Goal: Information Seeking & Learning: Learn about a topic

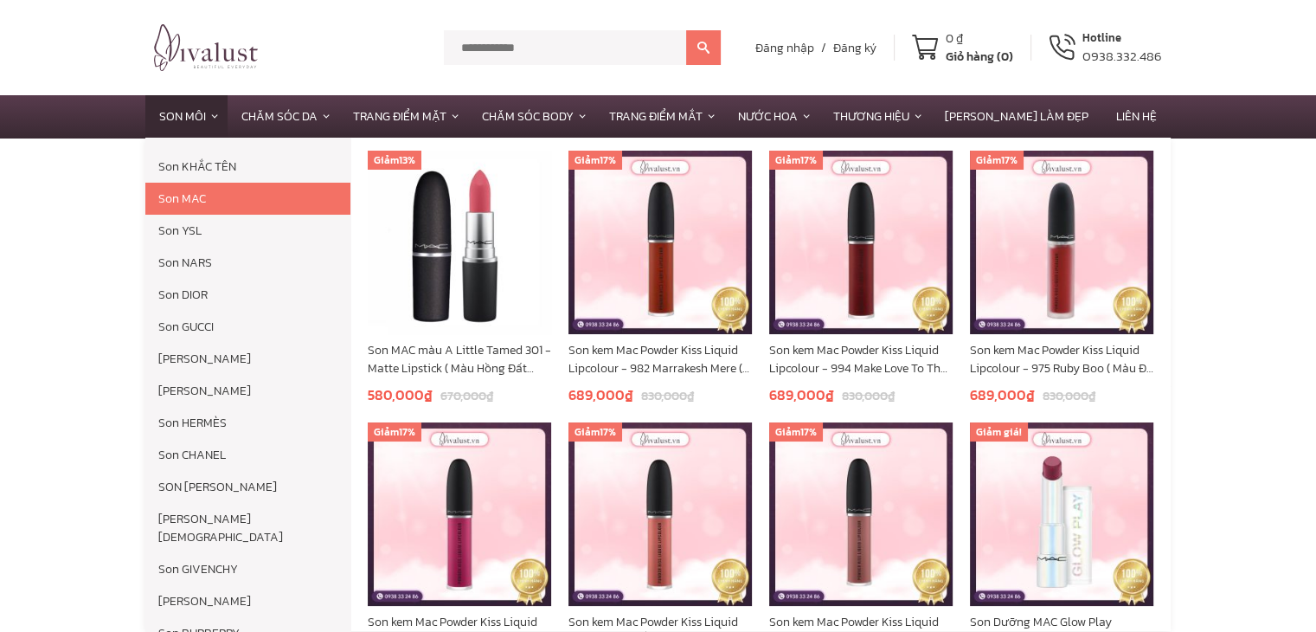
click at [207, 197] on link "Son MAC" at bounding box center [247, 199] width 205 height 32
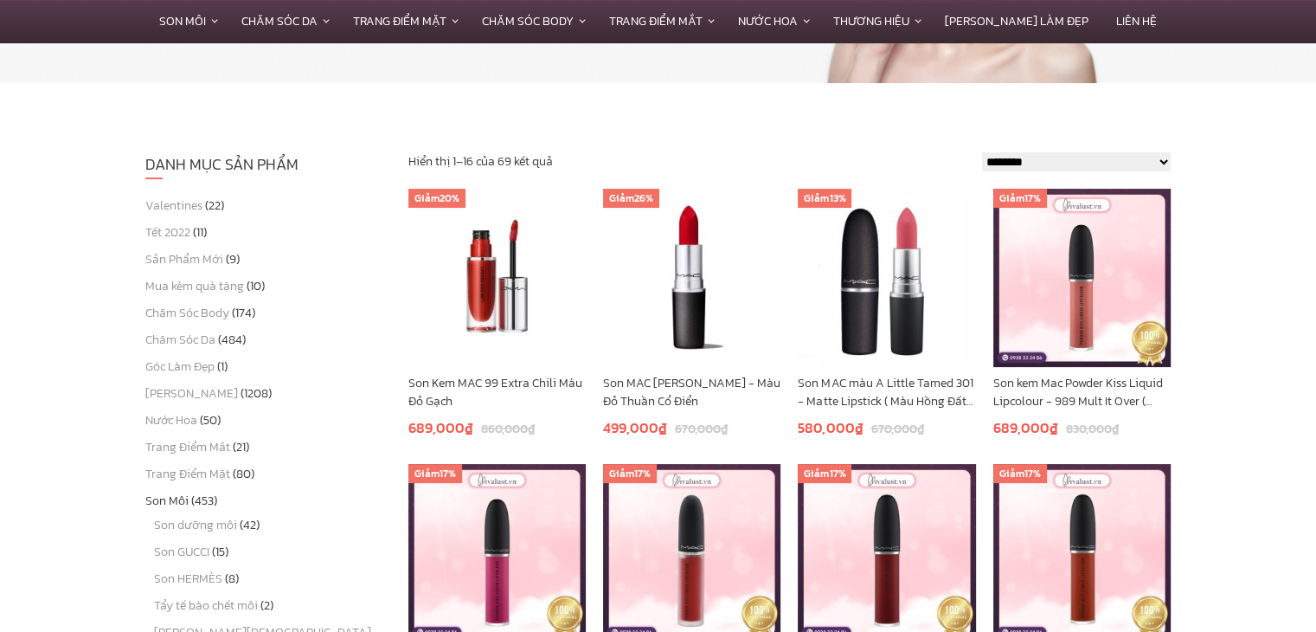
scroll to position [260, 0]
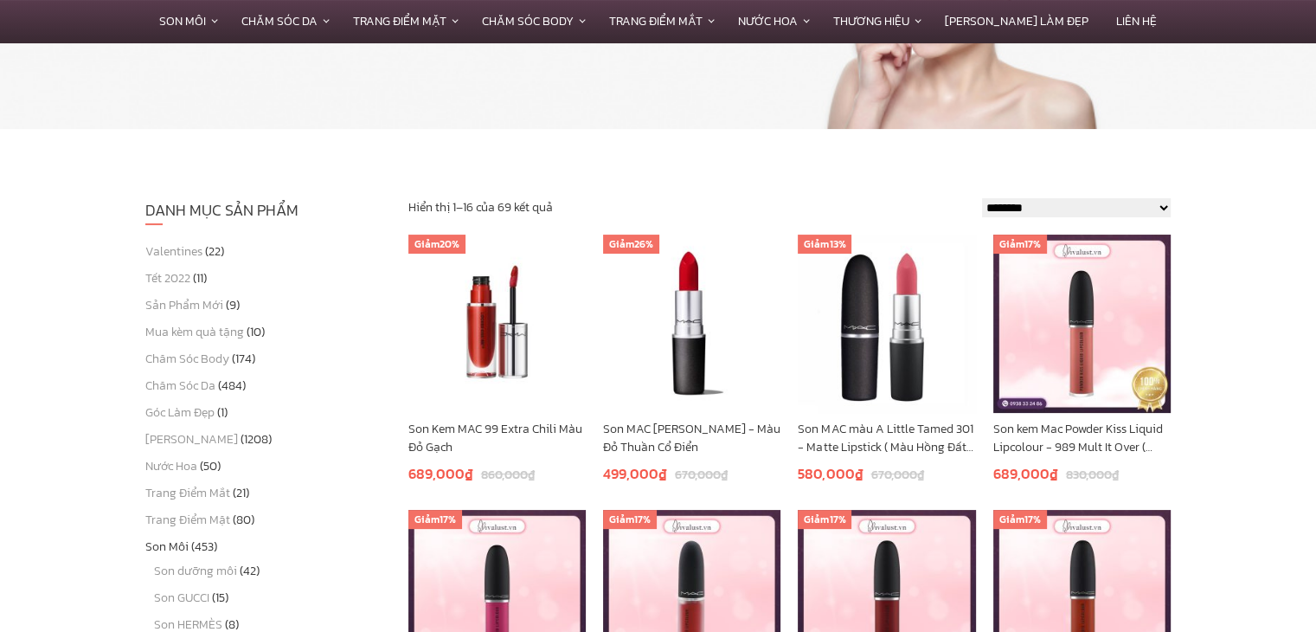
click at [1170, 205] on select "**********" at bounding box center [1076, 207] width 189 height 19
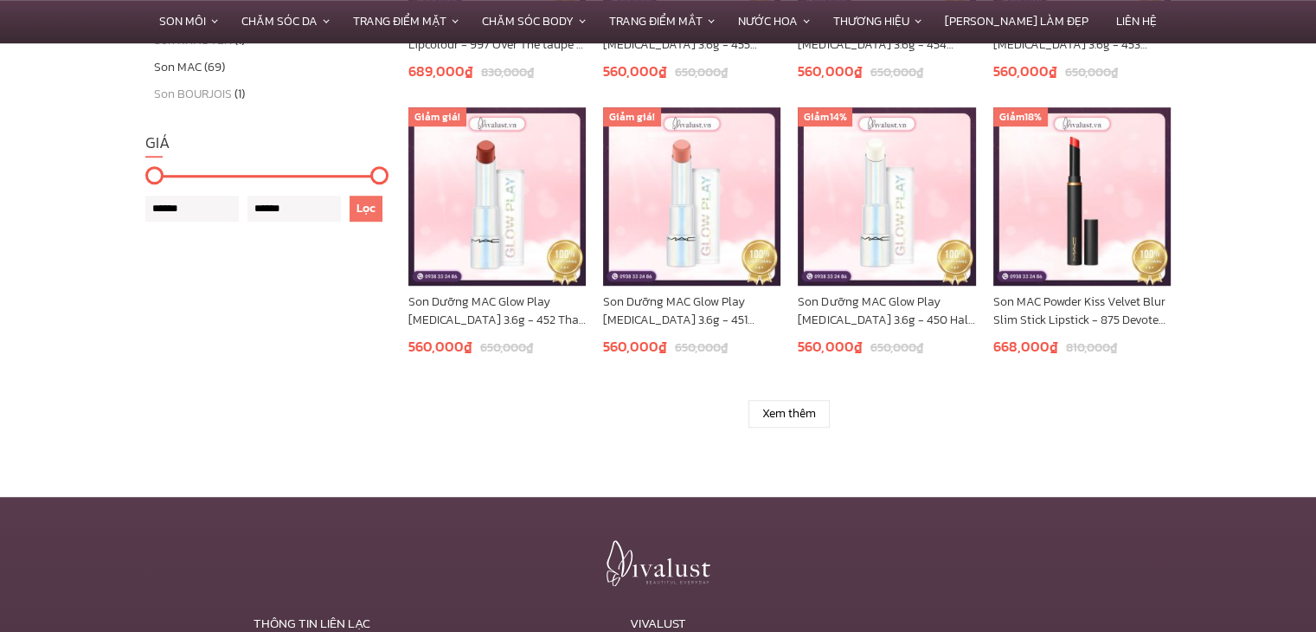
scroll to position [1211, 0]
click at [795, 408] on link "Xem thêm" at bounding box center [788, 413] width 81 height 28
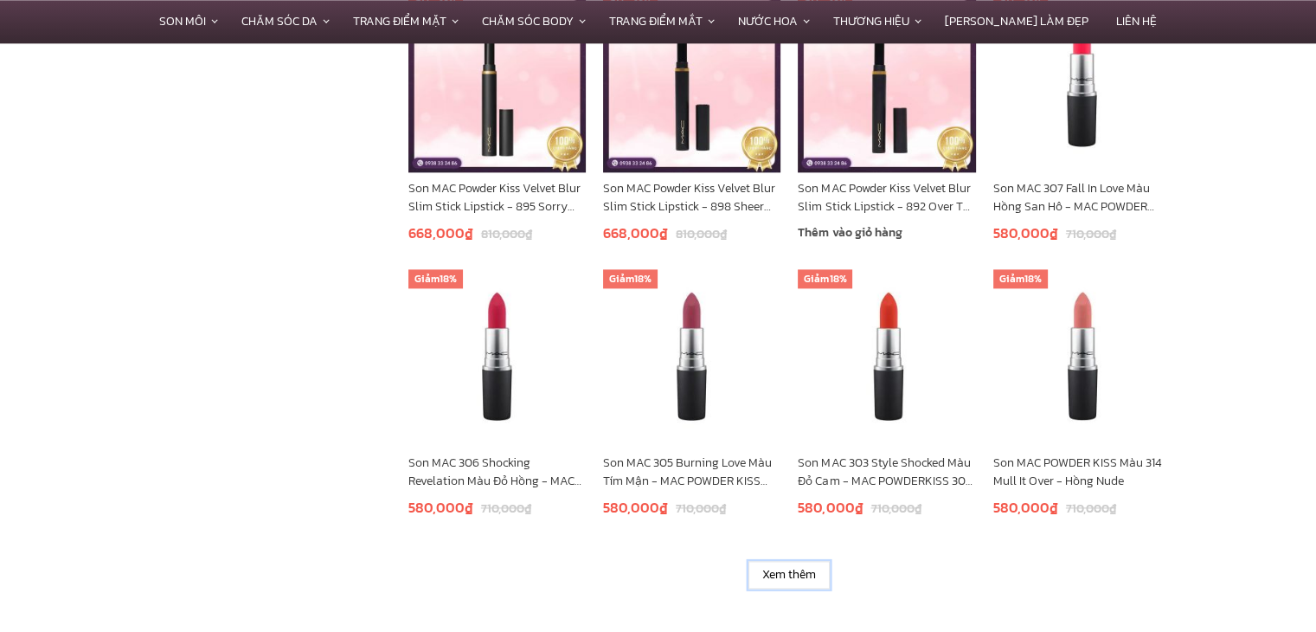
scroll to position [2163, 0]
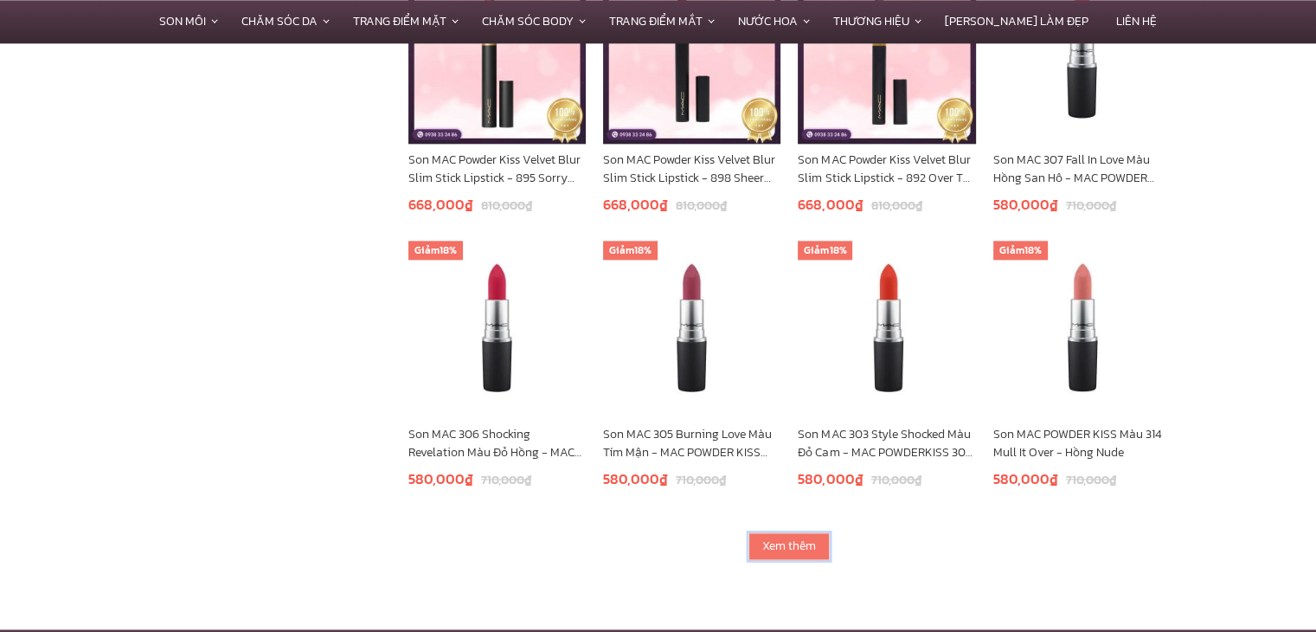
click at [780, 556] on link "Xem thêm" at bounding box center [788, 546] width 81 height 28
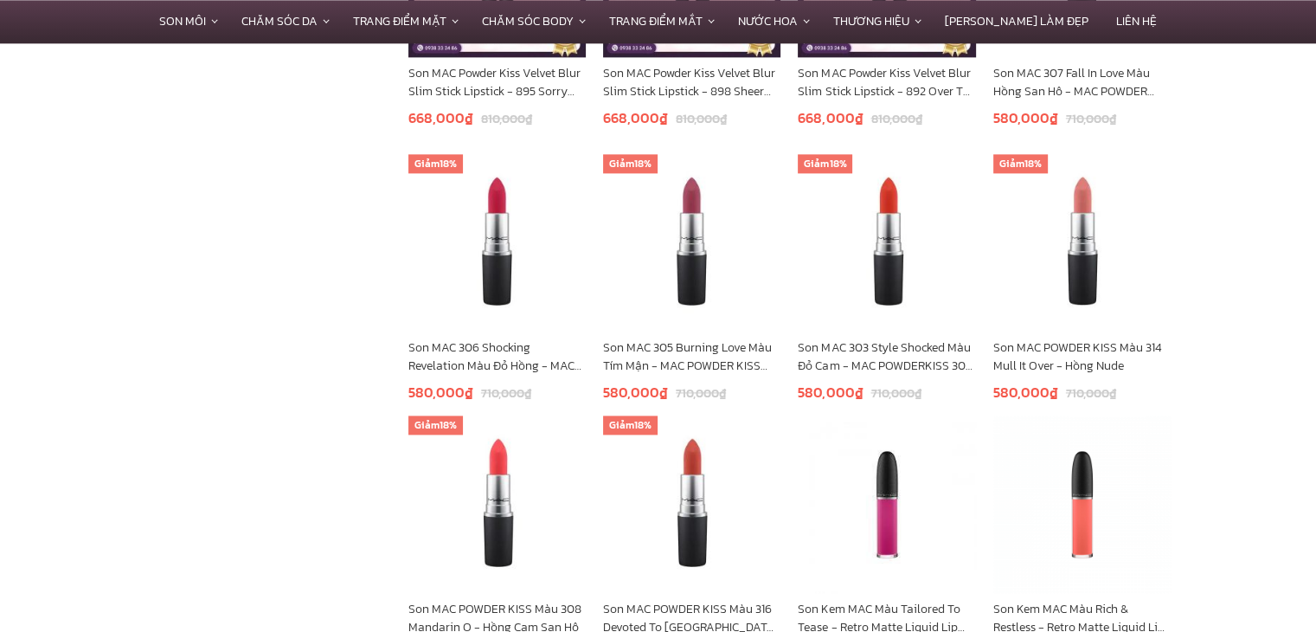
scroll to position [2336, 0]
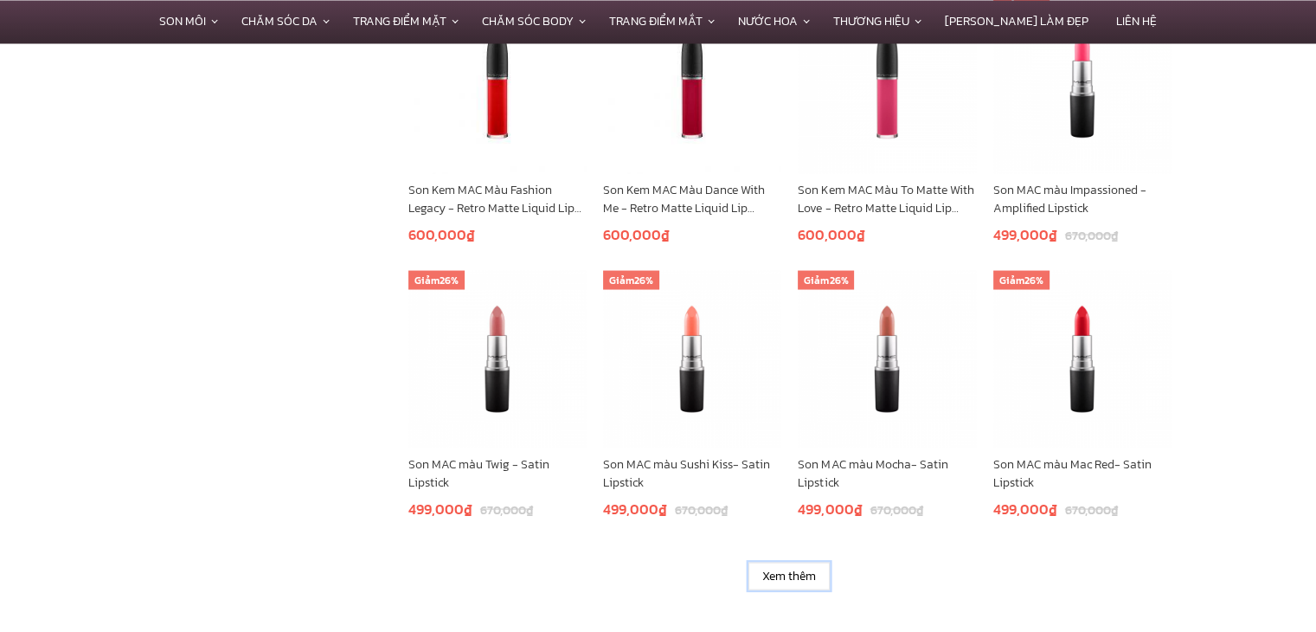
scroll to position [3288, 0]
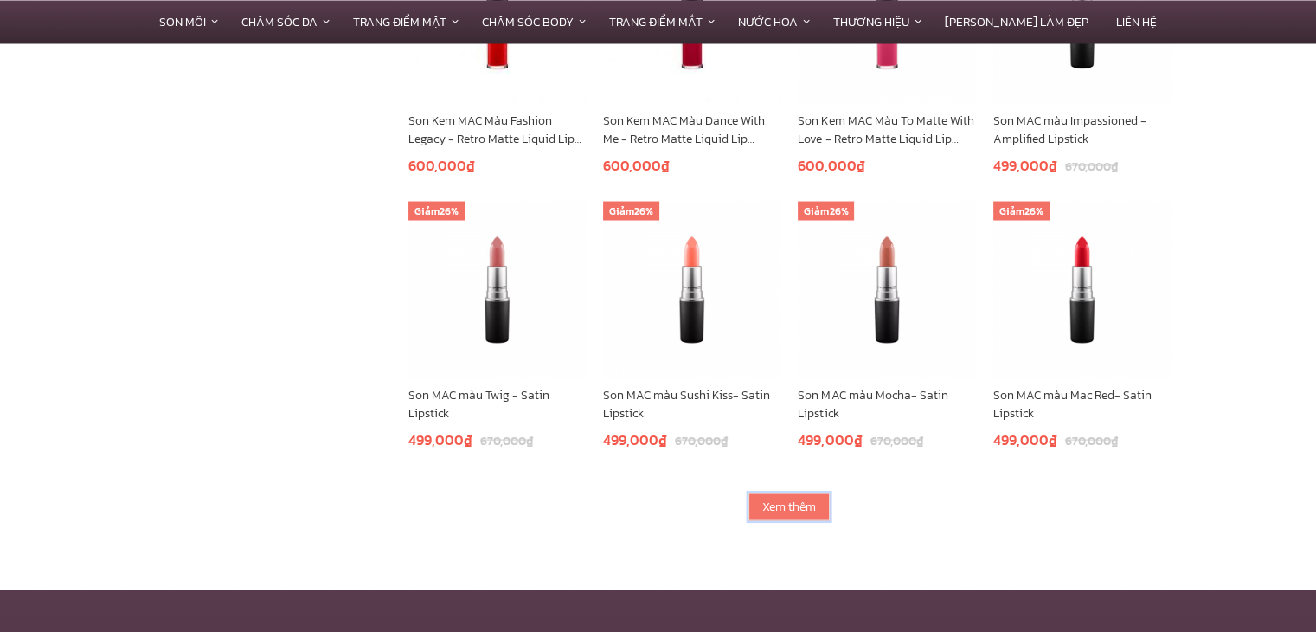
click at [784, 510] on link "Xem thêm" at bounding box center [788, 506] width 81 height 28
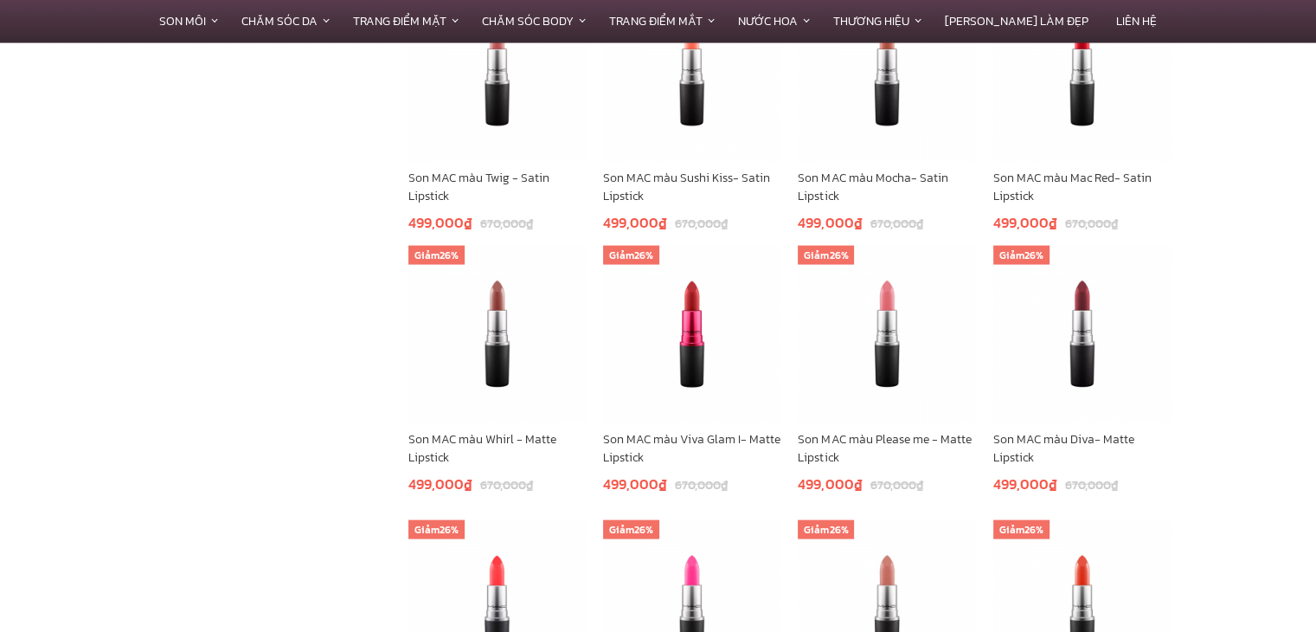
scroll to position [3634, 0]
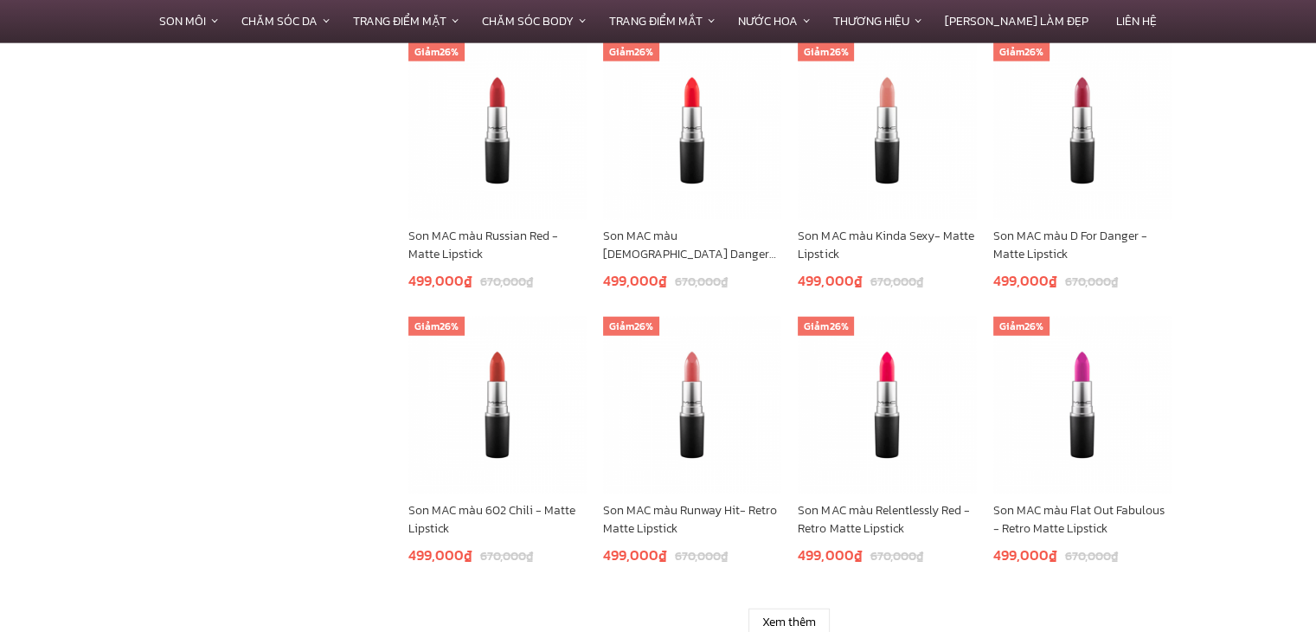
scroll to position [4326, 0]
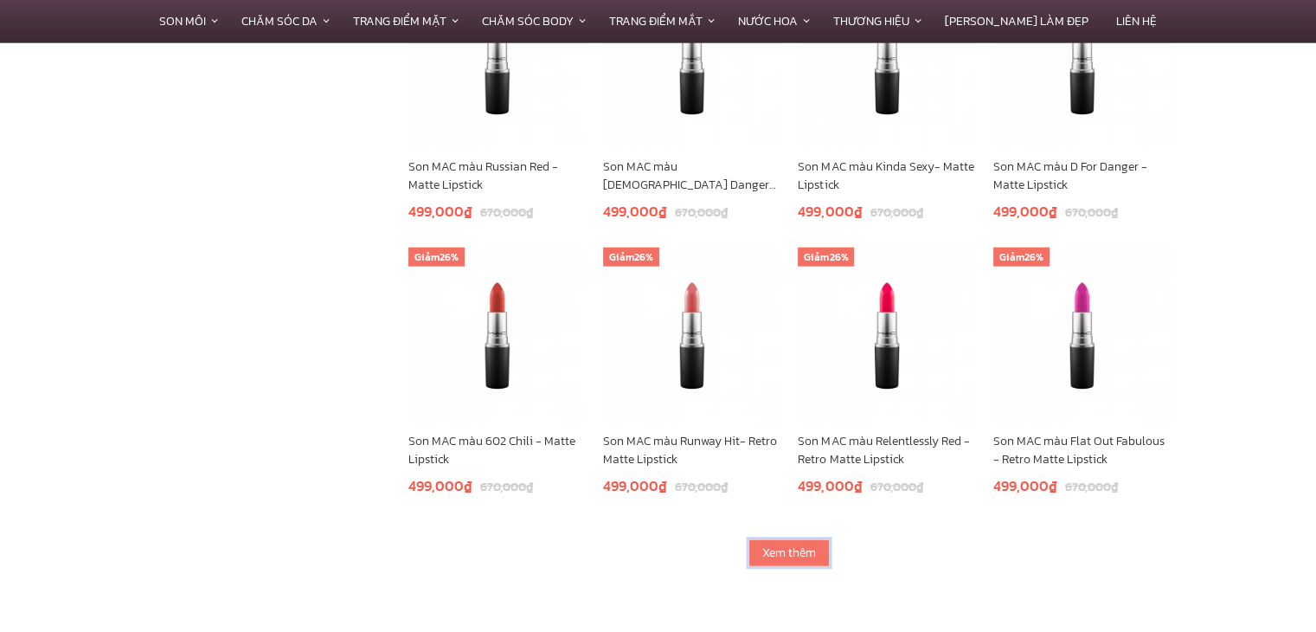
click at [772, 555] on link "Xem thêm" at bounding box center [788, 553] width 81 height 28
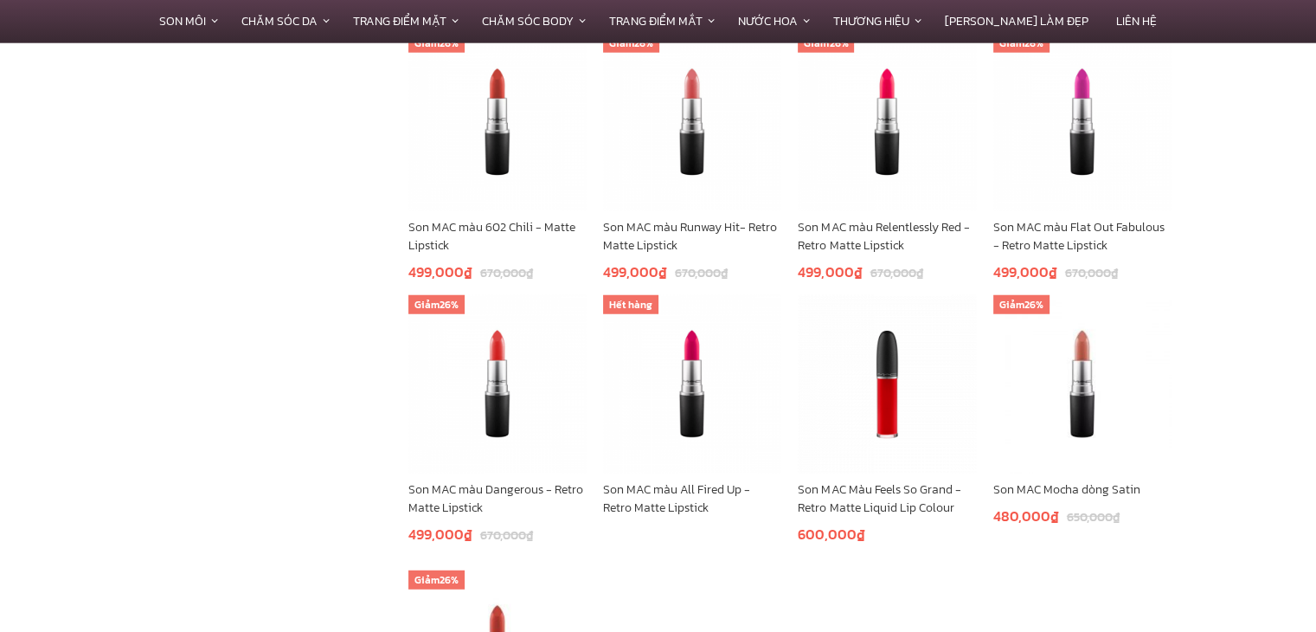
scroll to position [4673, 0]
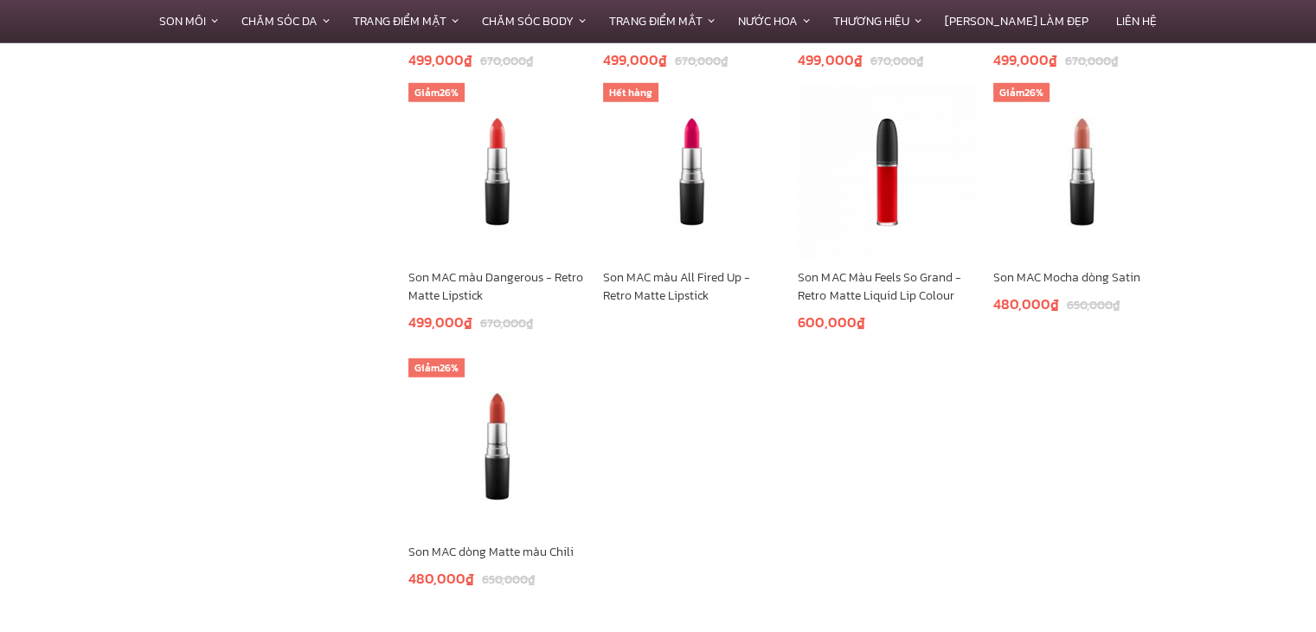
scroll to position [4759, 0]
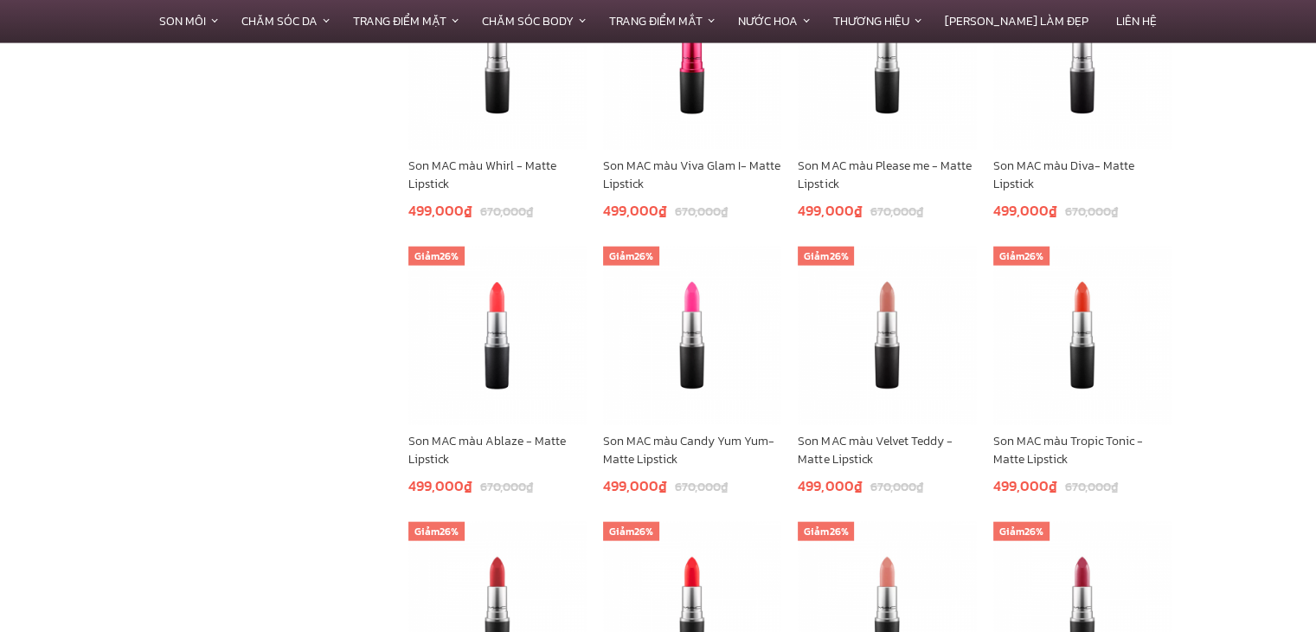
scroll to position [3721, 0]
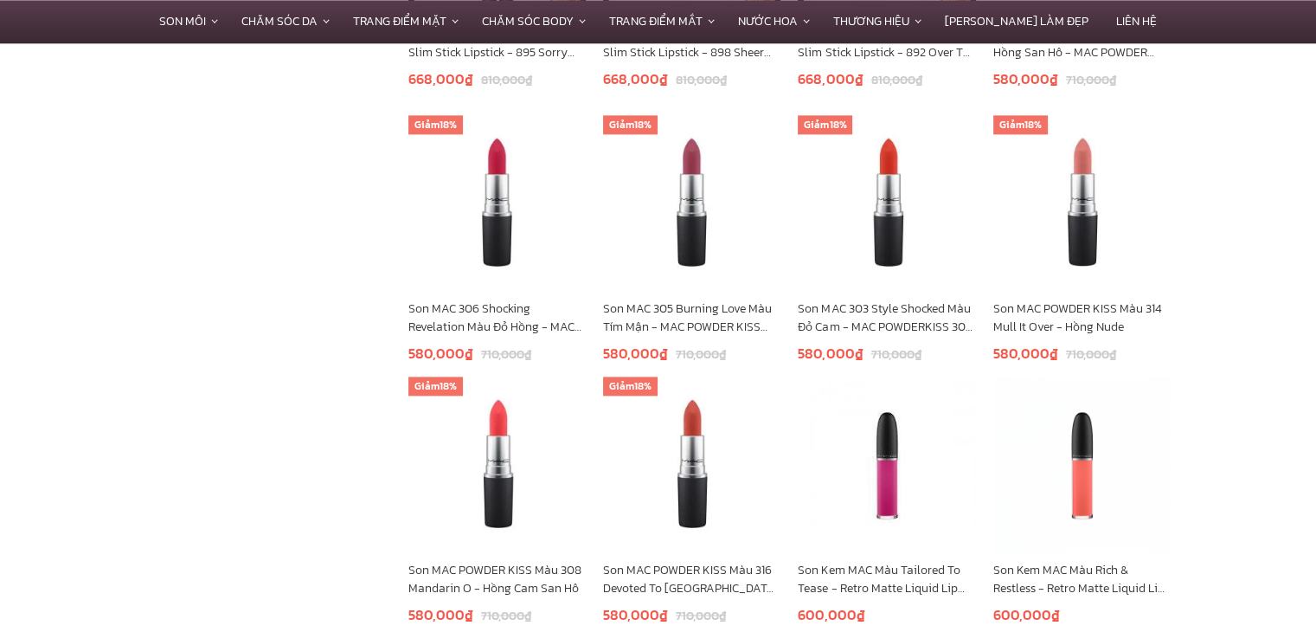
scroll to position [2250, 0]
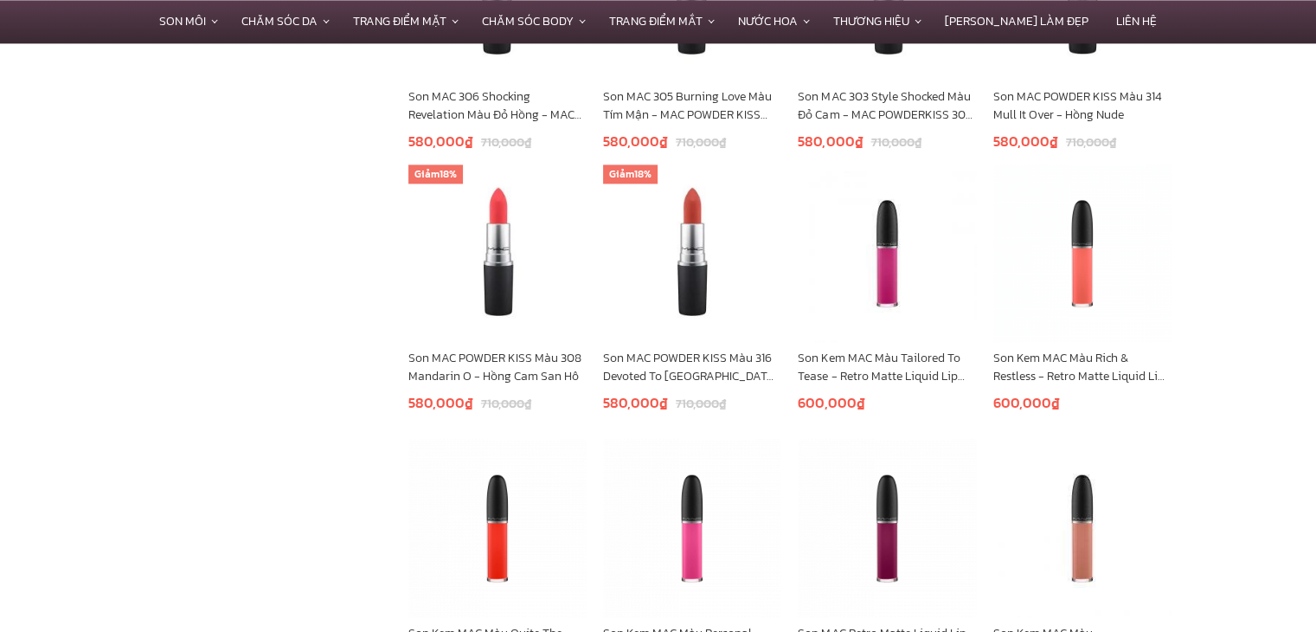
scroll to position [2509, 0]
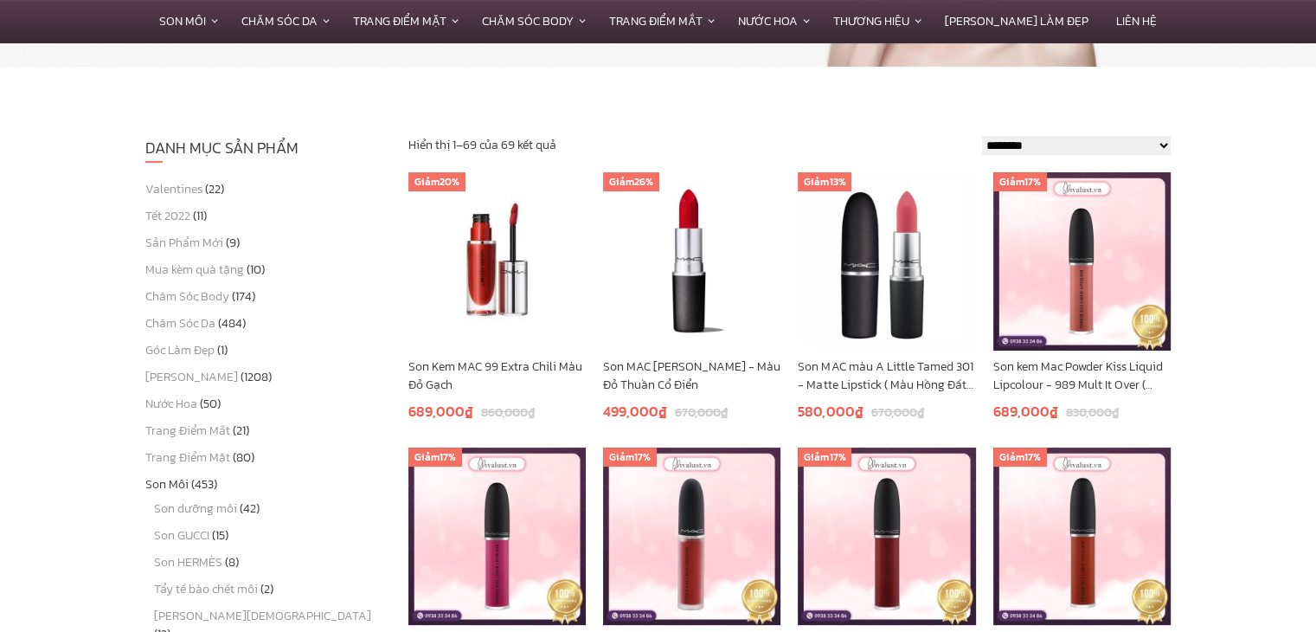
scroll to position [346, 0]
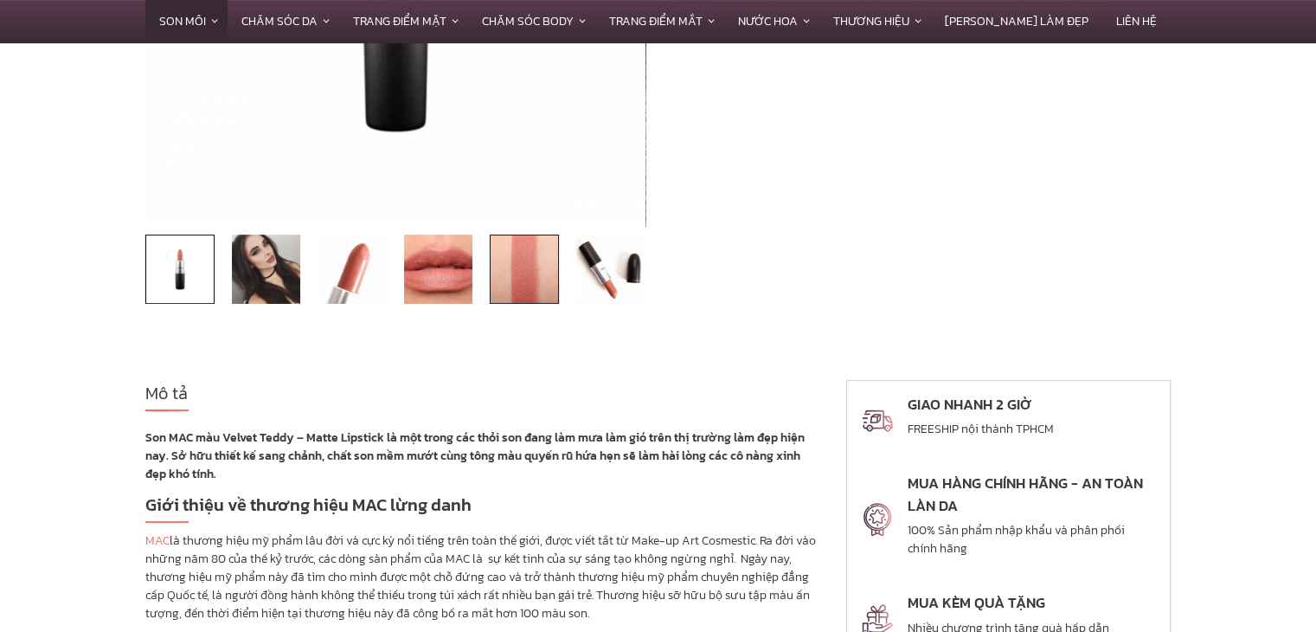
click at [506, 277] on img at bounding box center [524, 268] width 69 height 69
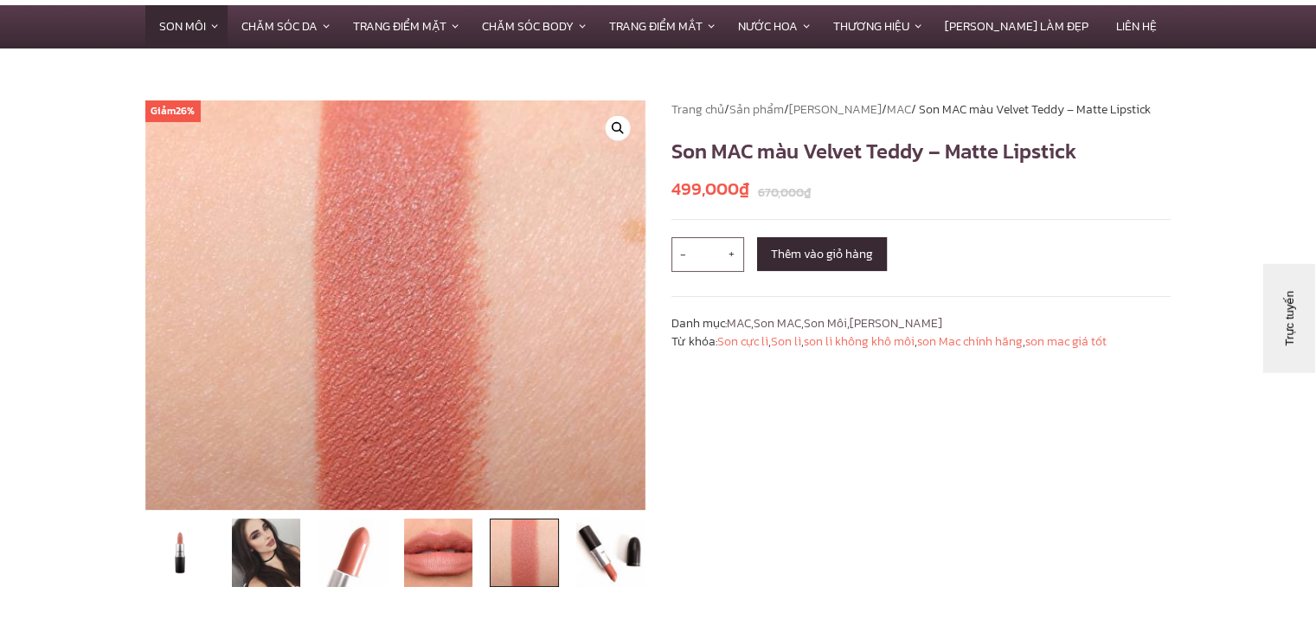
scroll to position [87, 0]
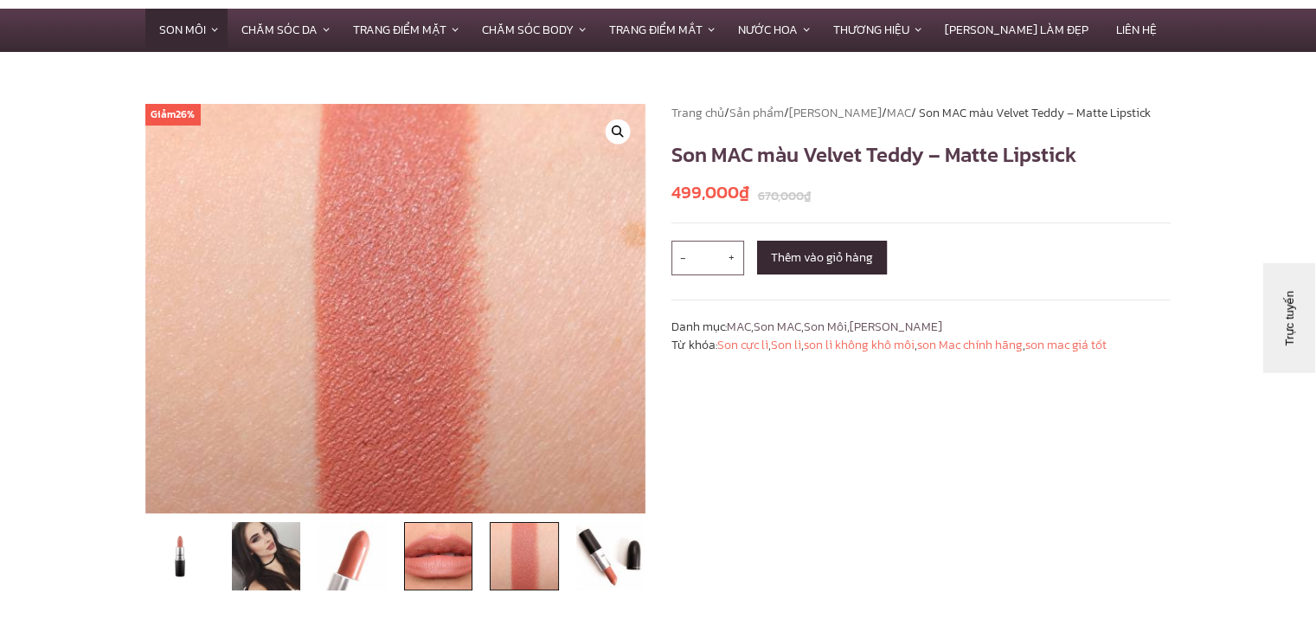
click at [433, 557] on img at bounding box center [438, 556] width 69 height 69
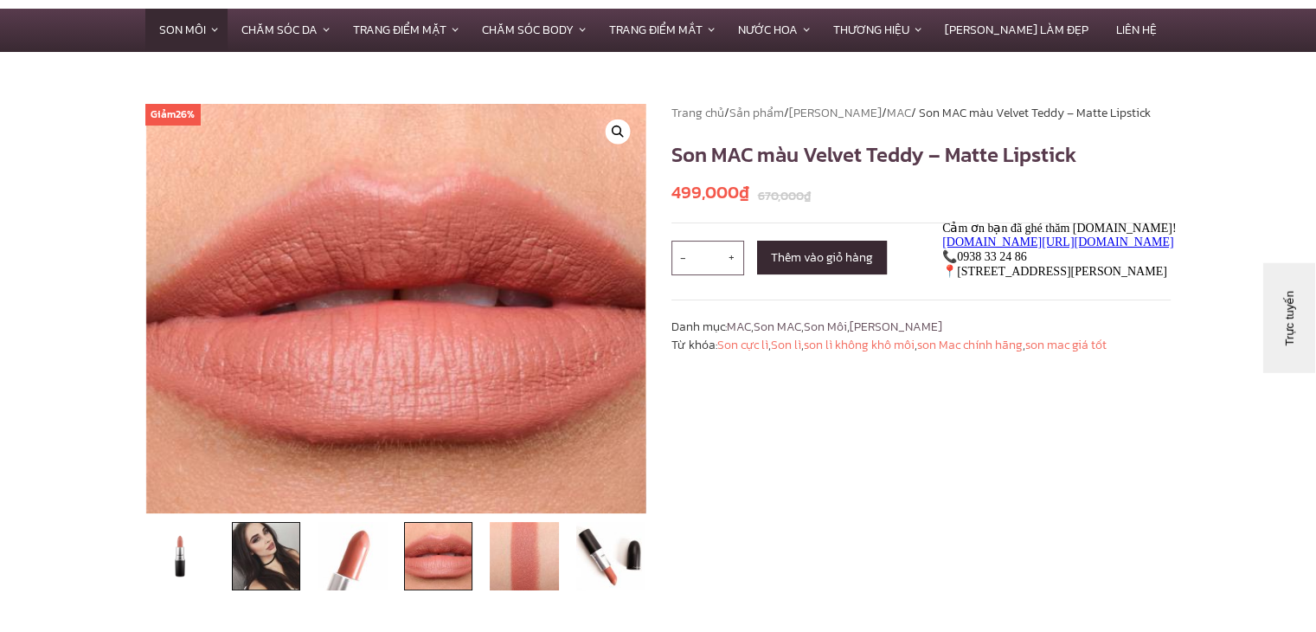
click at [261, 555] on img at bounding box center [266, 556] width 69 height 69
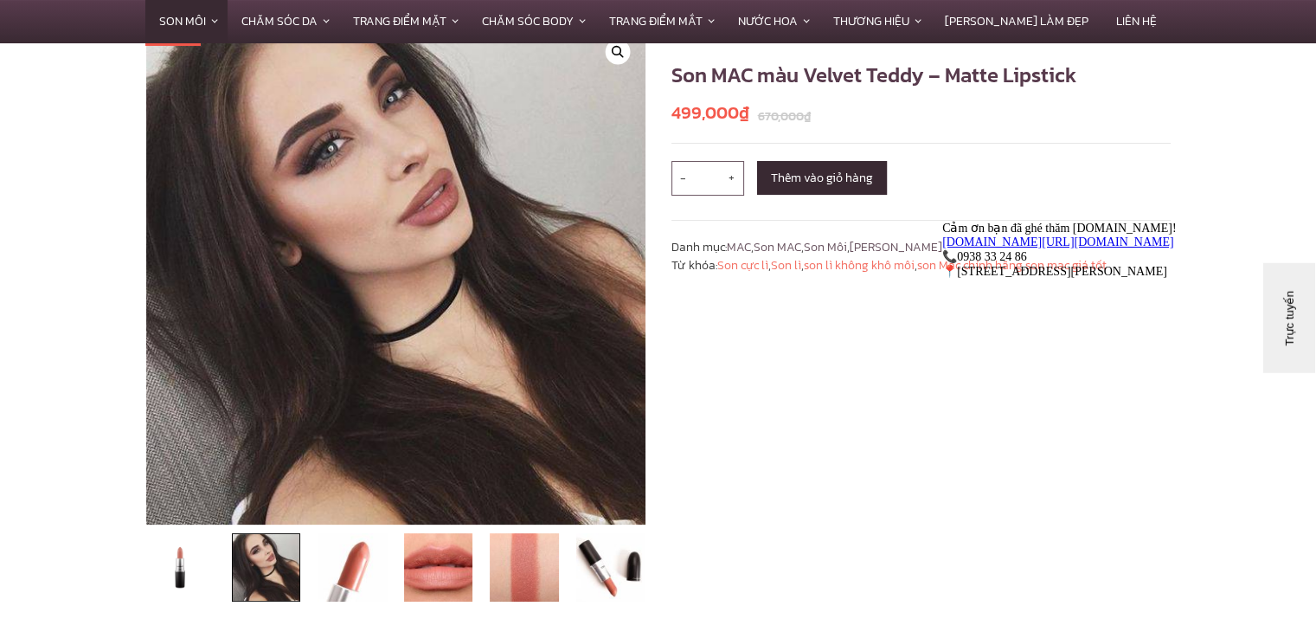
scroll to position [173, 0]
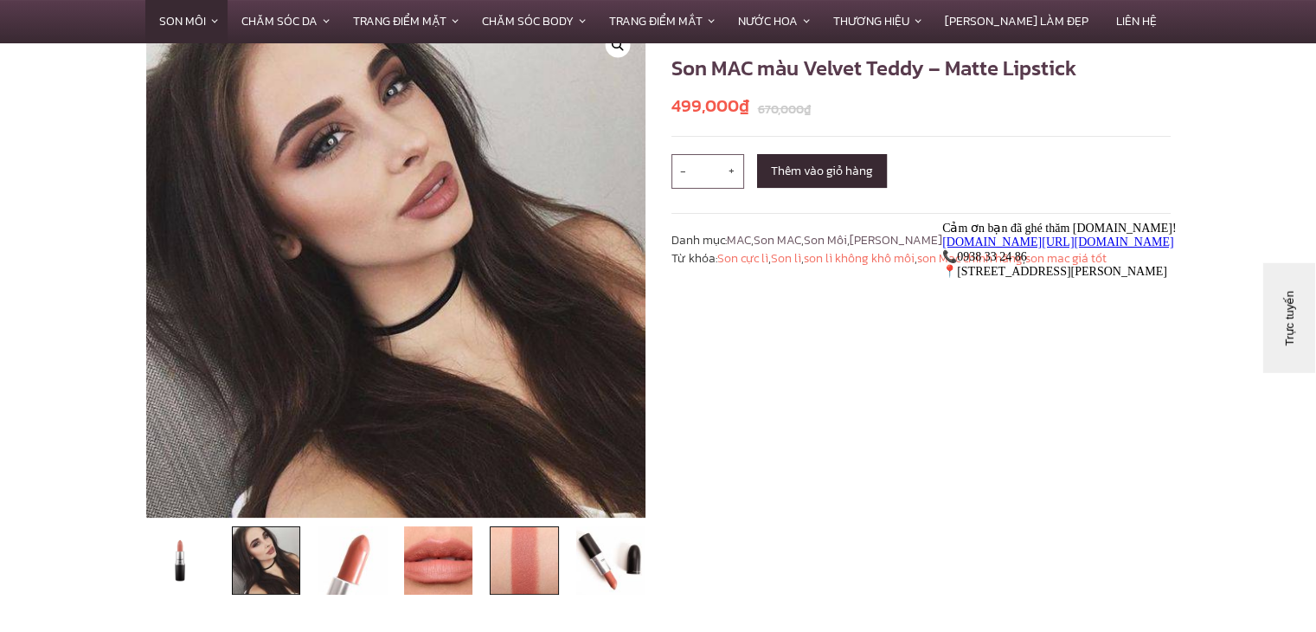
click at [526, 552] on img at bounding box center [524, 560] width 69 height 69
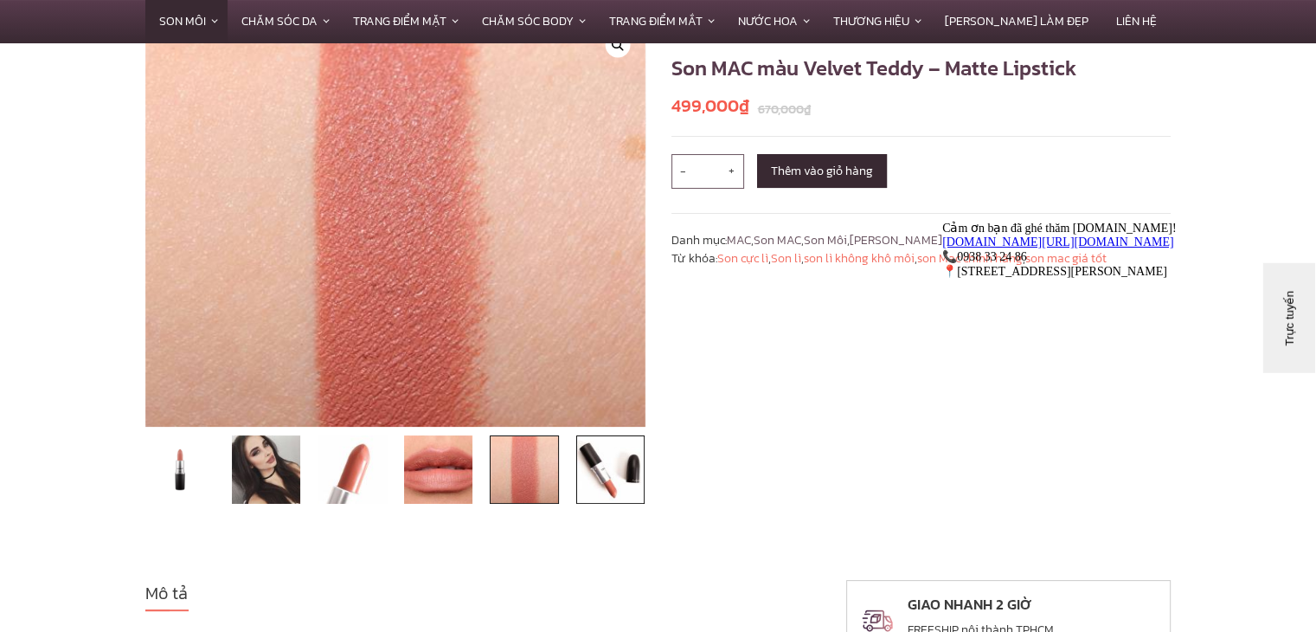
click at [633, 479] on img at bounding box center [610, 469] width 69 height 69
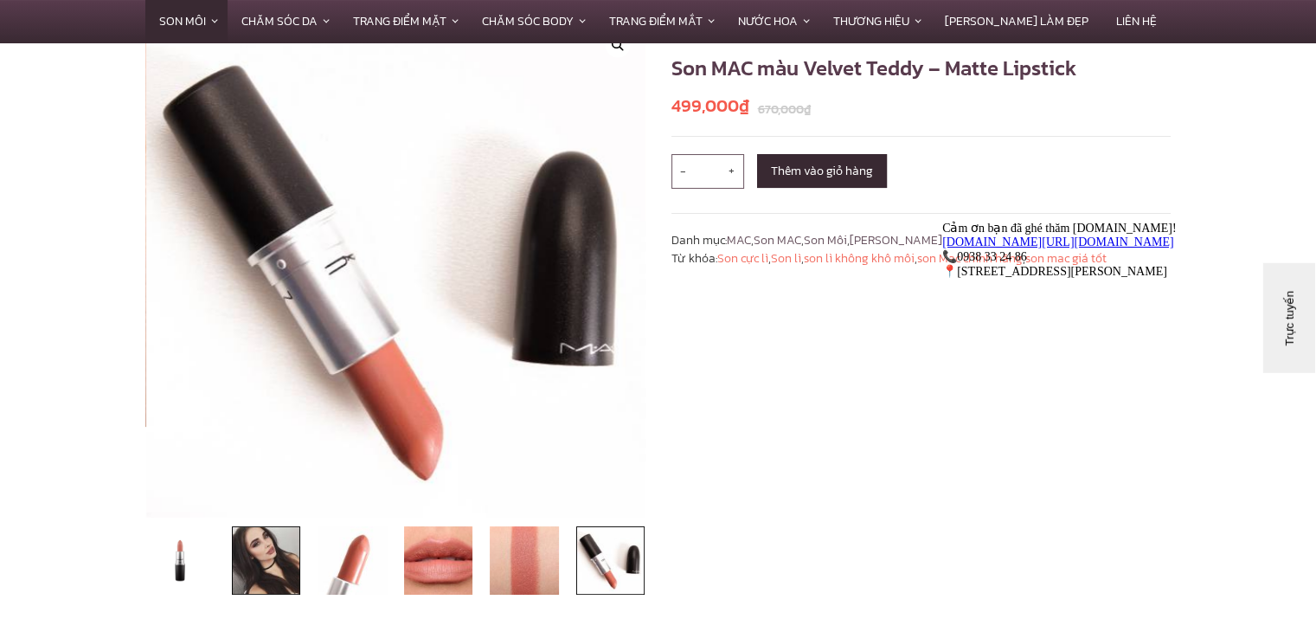
click at [289, 544] on img at bounding box center [266, 560] width 69 height 69
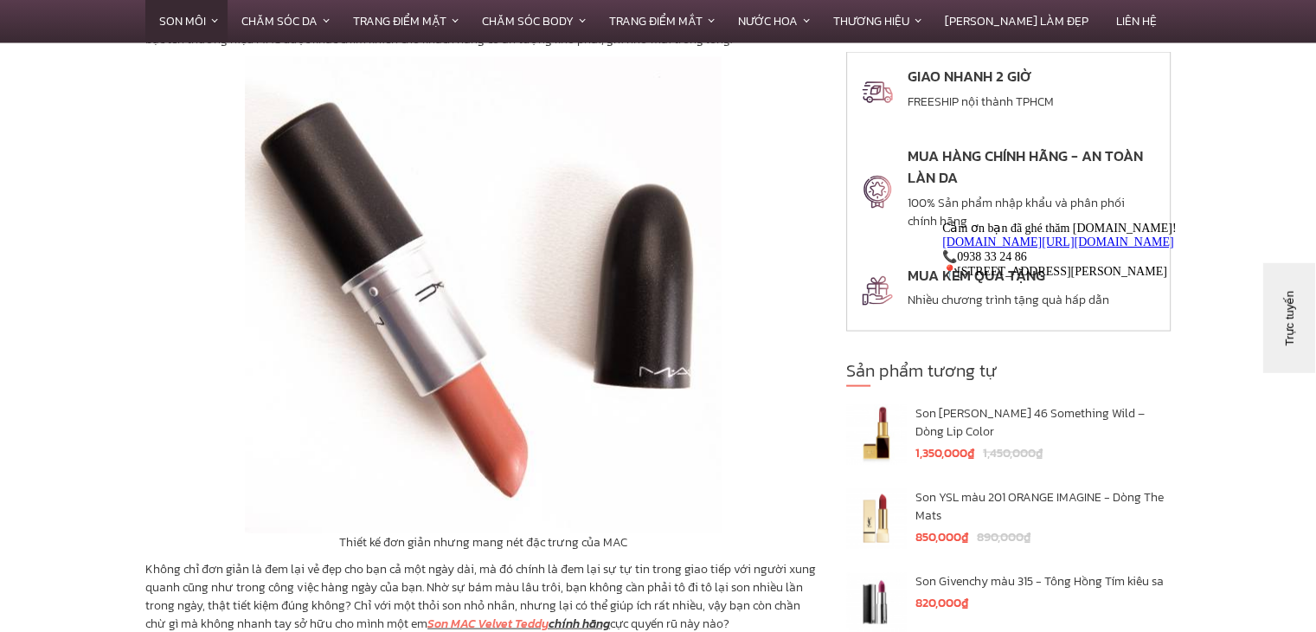
scroll to position [3484, 0]
